Goal: Task Accomplishment & Management: Use online tool/utility

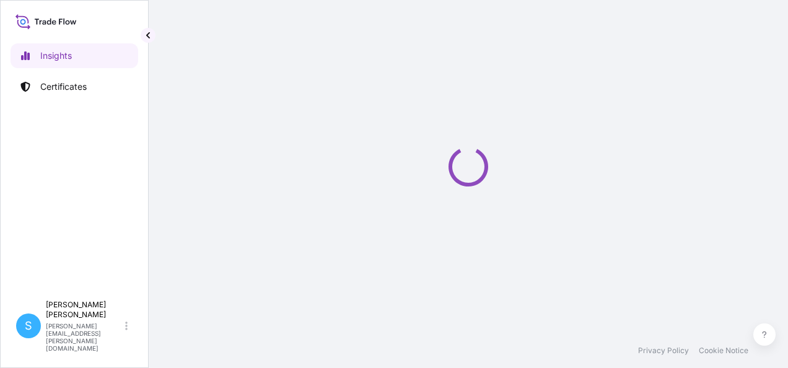
select select "2025"
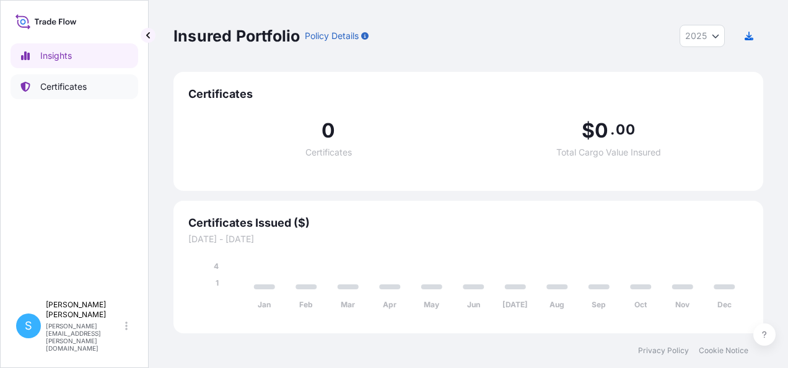
click at [48, 87] on p "Certificates" at bounding box center [63, 87] width 46 height 12
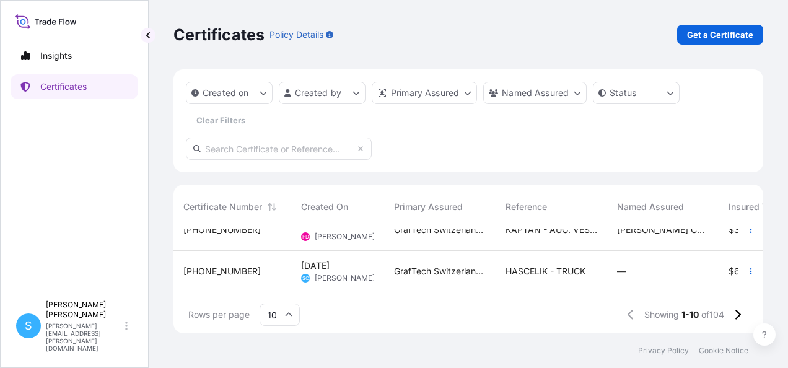
scroll to position [248, 0]
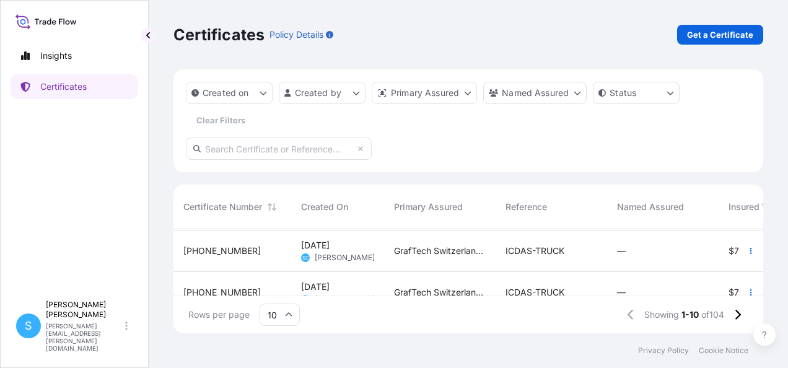
click at [364, 256] on span "[PERSON_NAME]" at bounding box center [345, 258] width 60 height 10
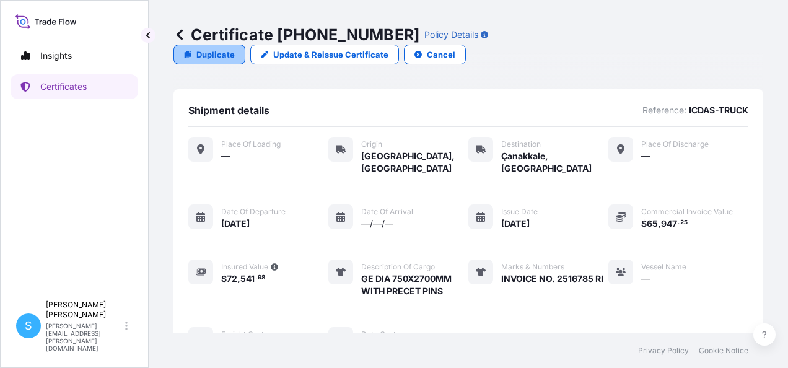
click at [245, 45] on link "Duplicate" at bounding box center [209, 55] width 72 height 20
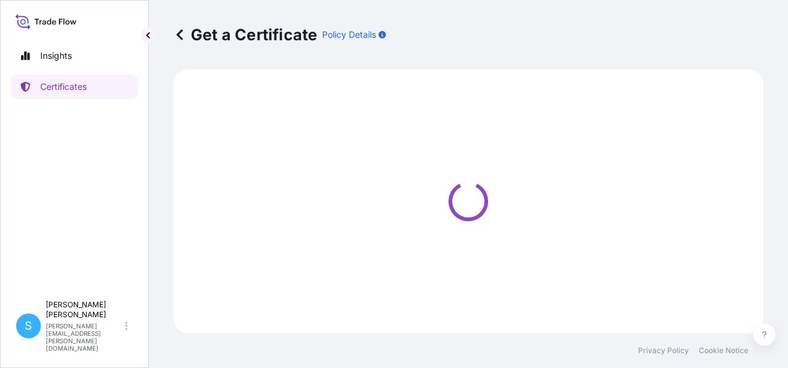
select select "Road"
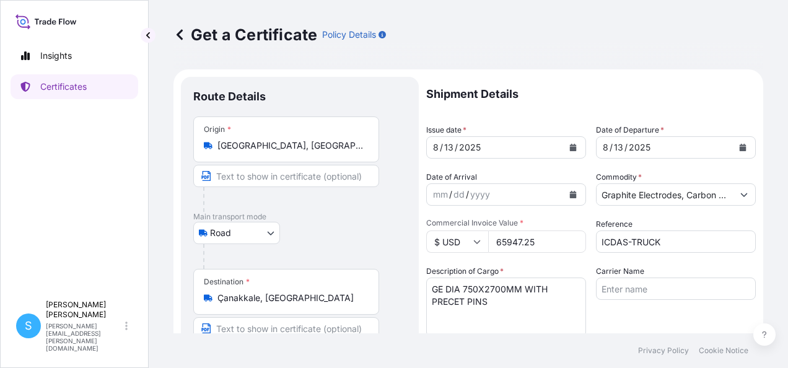
select select "31801"
click at [570, 147] on icon "Calendar" at bounding box center [573, 147] width 7 height 7
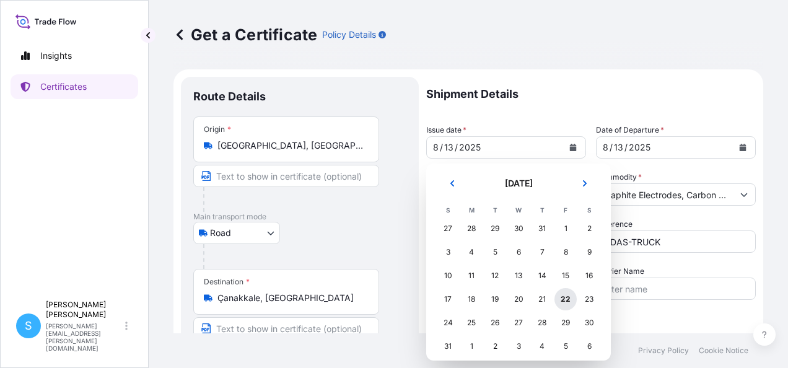
click at [567, 297] on div "22" at bounding box center [565, 299] width 22 height 22
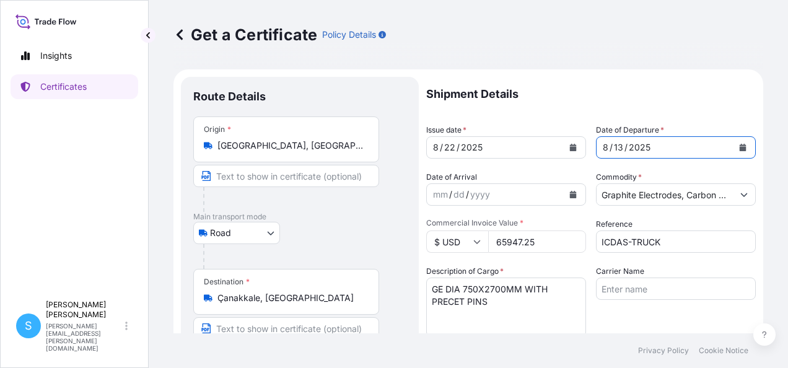
click at [740, 147] on icon "Calendar" at bounding box center [743, 147] width 7 height 7
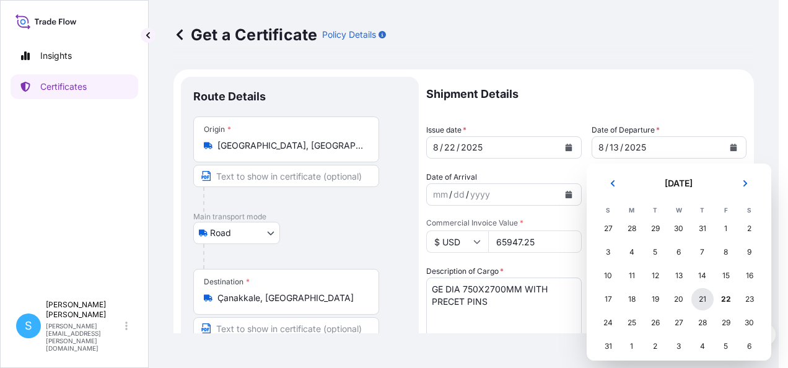
click at [704, 297] on div "21" at bounding box center [702, 299] width 22 height 22
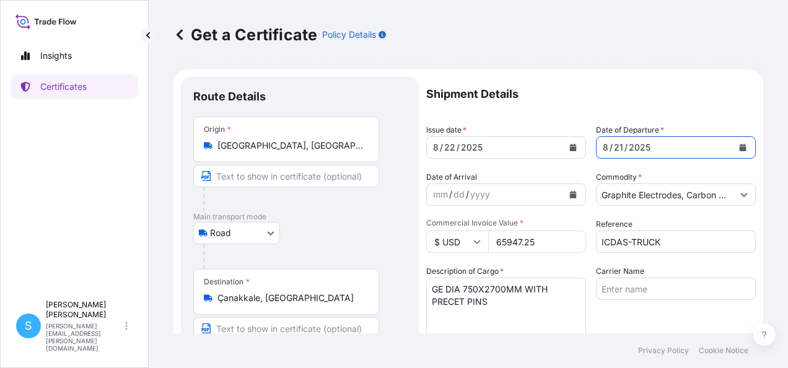
click at [569, 146] on icon "Calendar" at bounding box center [572, 147] width 7 height 7
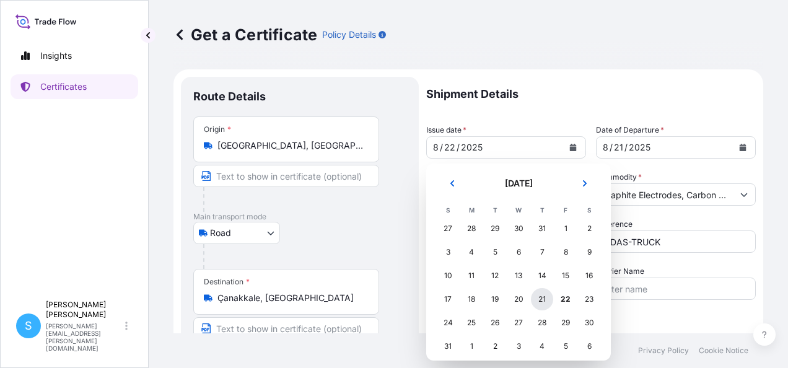
click at [544, 296] on div "21" at bounding box center [542, 299] width 22 height 22
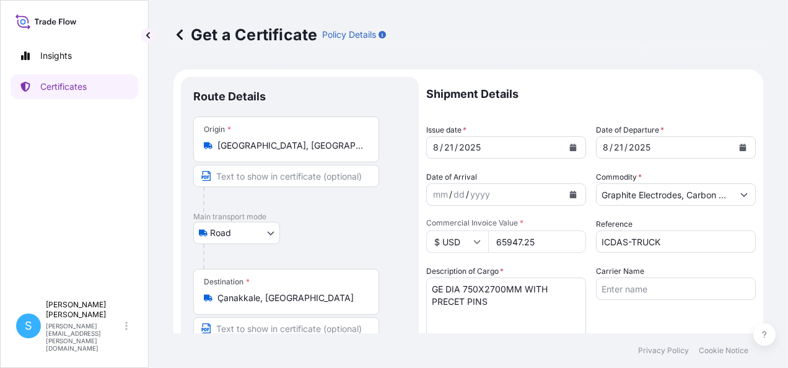
click at [521, 239] on input "65947.25" at bounding box center [537, 241] width 98 height 22
click at [541, 240] on input "66375.25" at bounding box center [537, 241] width 98 height 22
type input "66375.00"
click at [686, 248] on input "ICDAS-TRUCK" at bounding box center [676, 241] width 160 height 22
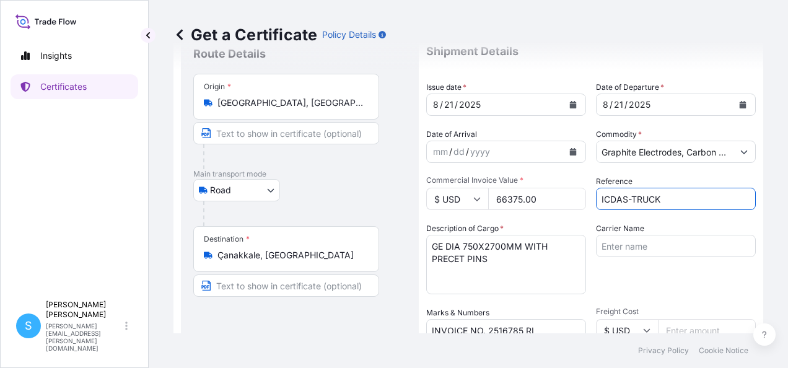
scroll to position [62, 0]
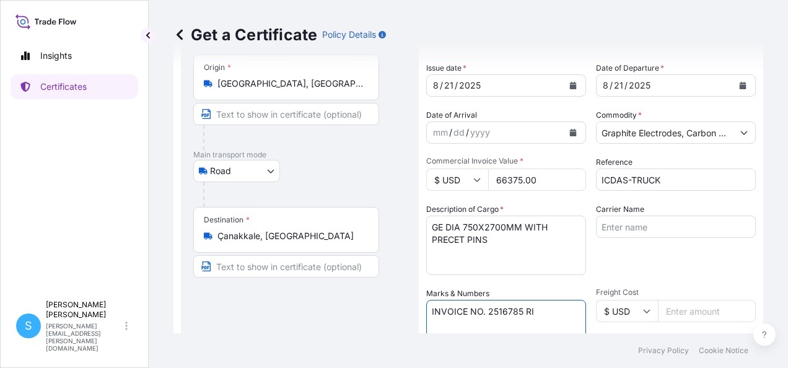
click at [521, 308] on textarea "INVOICE NO. 2516785 RI" at bounding box center [506, 331] width 160 height 62
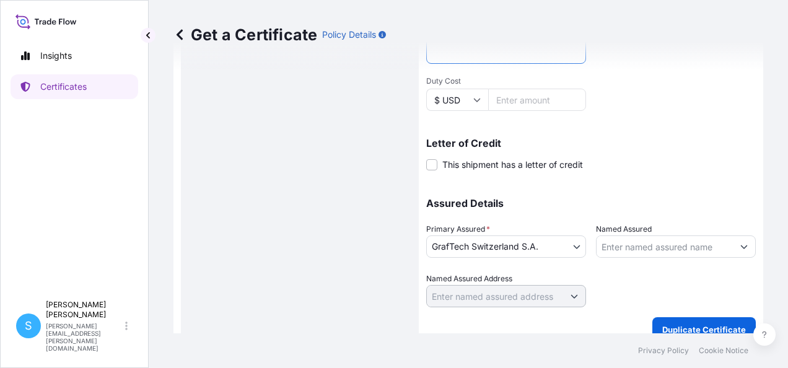
scroll to position [375, 0]
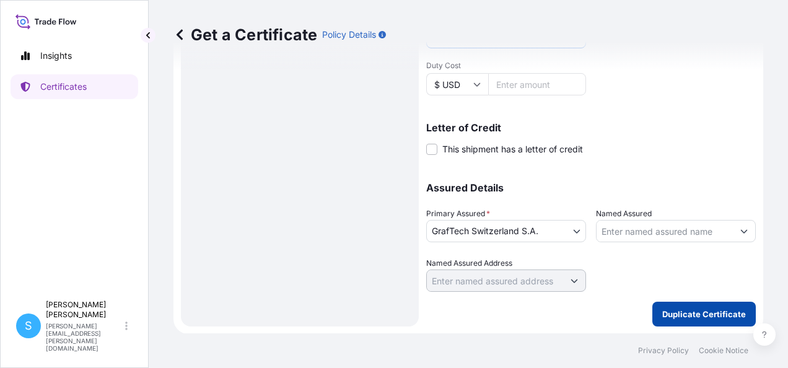
type textarea "INVOICE NO. 291870 RI"
click at [689, 319] on p "Duplicate Certificate" at bounding box center [704, 314] width 84 height 12
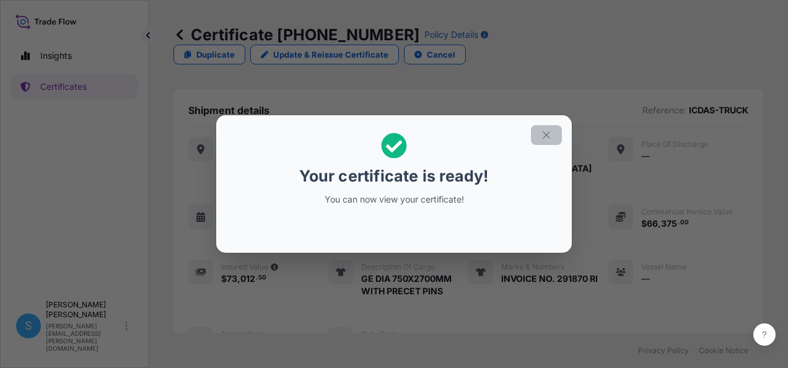
click at [546, 136] on icon "button" at bounding box center [546, 134] width 11 height 11
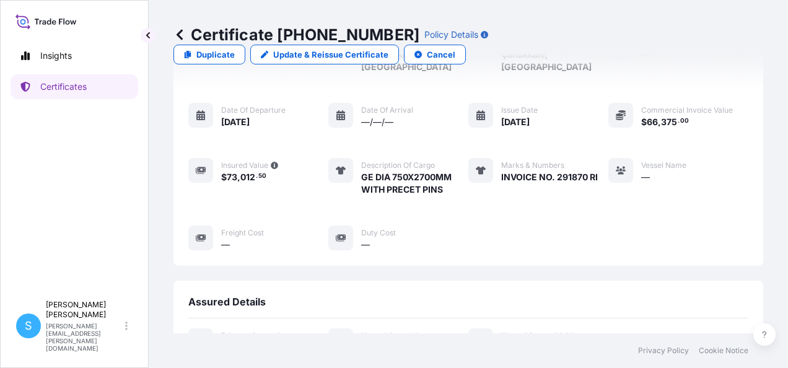
scroll to position [245, 0]
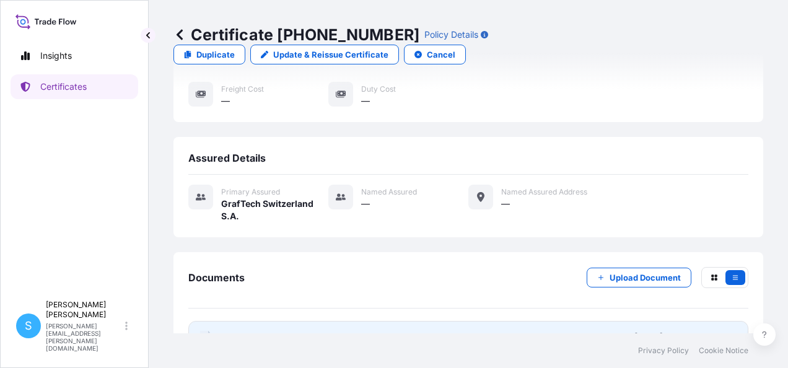
click at [255, 331] on span "Certificate" at bounding box center [243, 337] width 45 height 12
